Goal: Navigation & Orientation: Find specific page/section

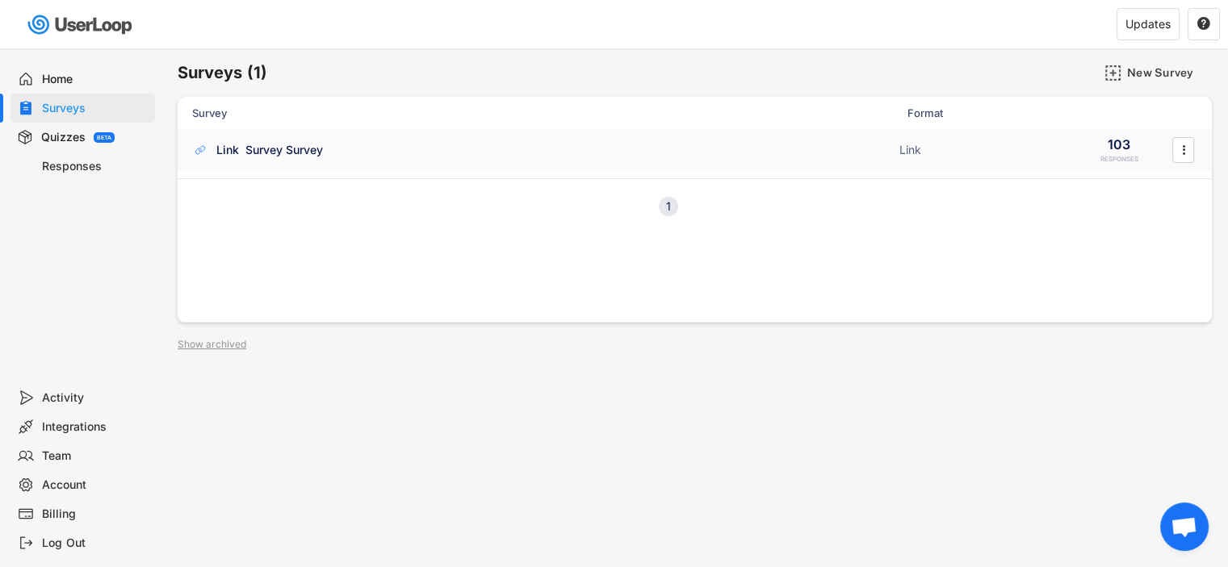
click at [329, 152] on div "Link Survey Survey" at bounding box center [540, 150] width 697 height 16
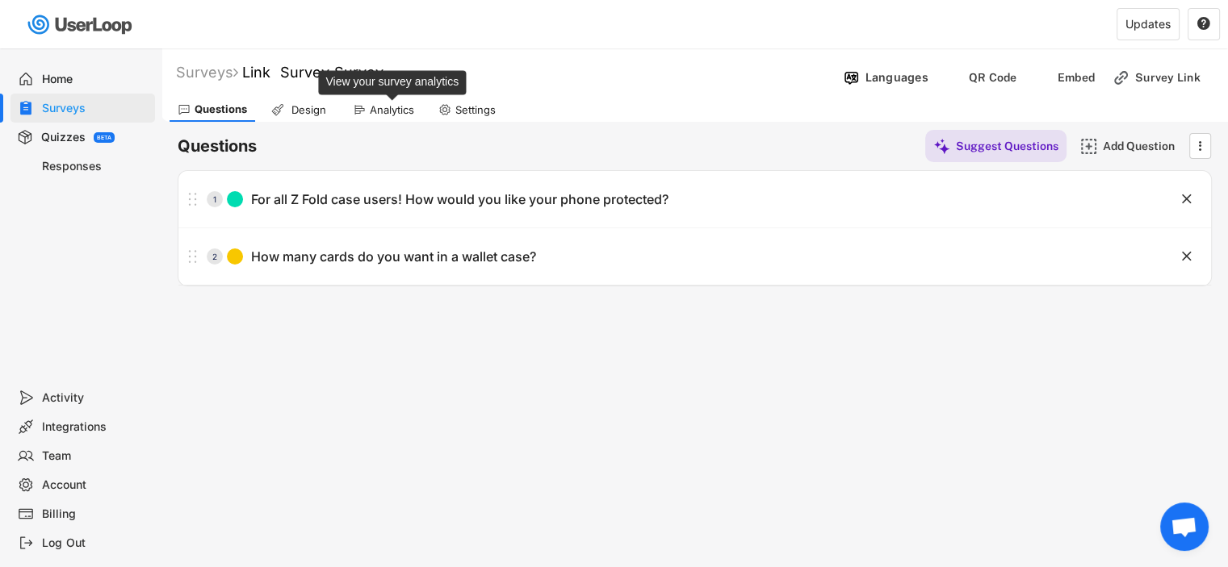
click at [377, 111] on div "Analytics" at bounding box center [392, 110] width 44 height 14
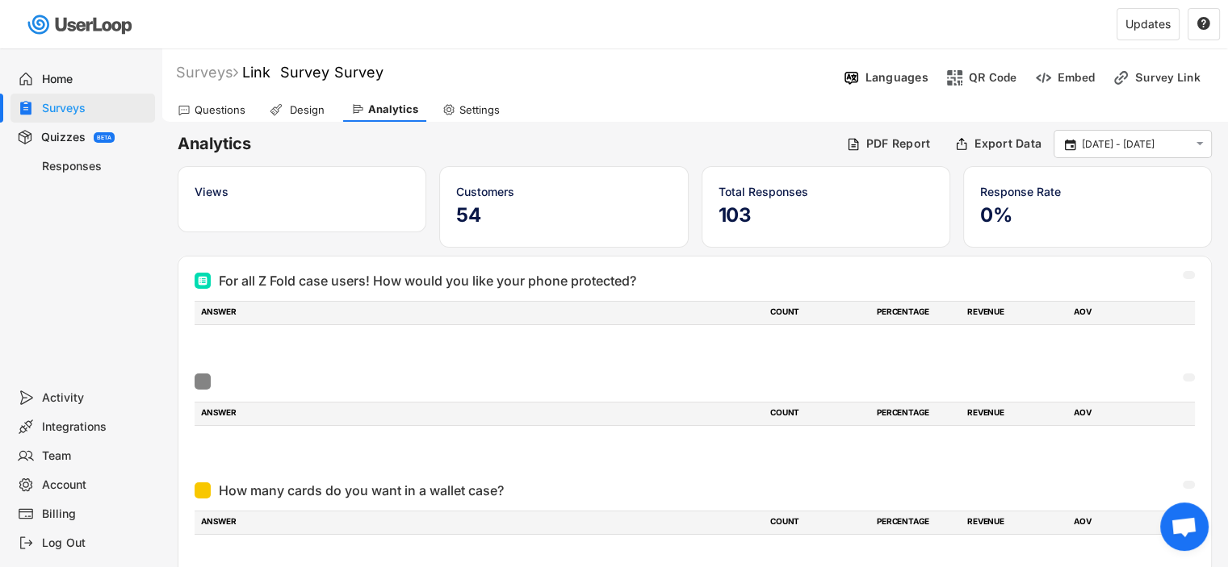
click at [207, 98] on div "Questions" at bounding box center [212, 110] width 84 height 24
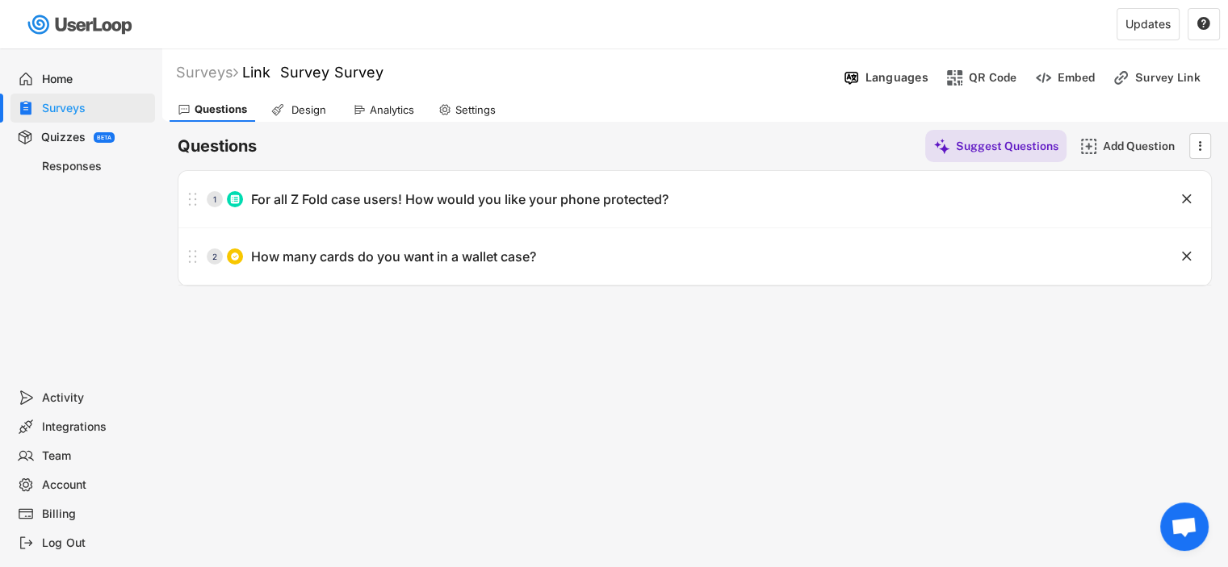
click at [382, 116] on div "Analytics" at bounding box center [383, 110] width 77 height 24
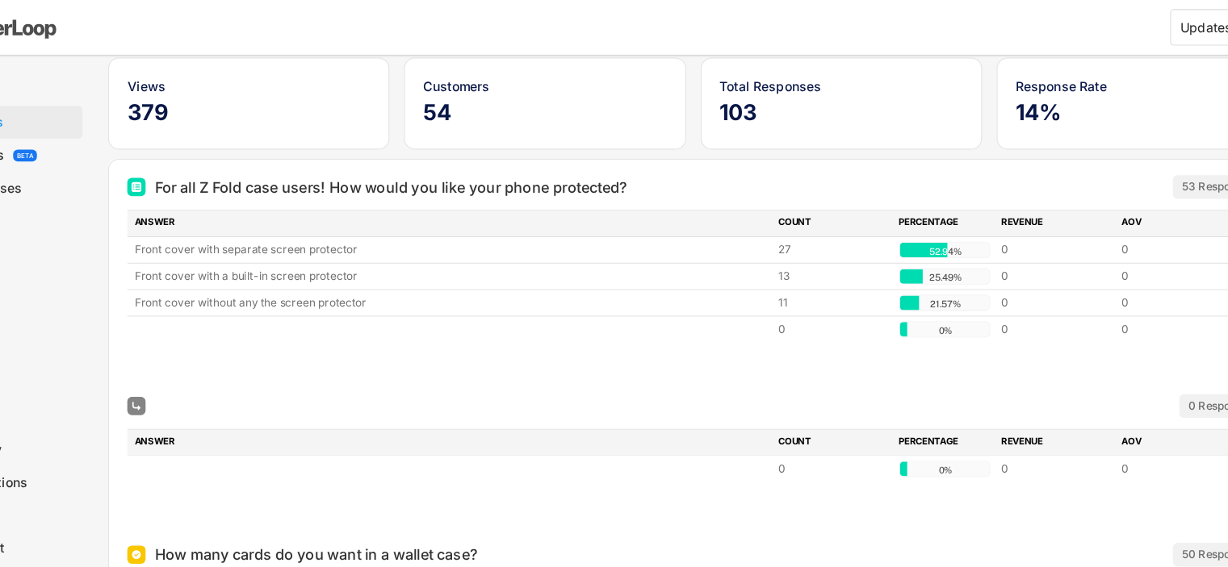
scroll to position [111, 0]
